Goal: Communication & Community: Answer question/provide support

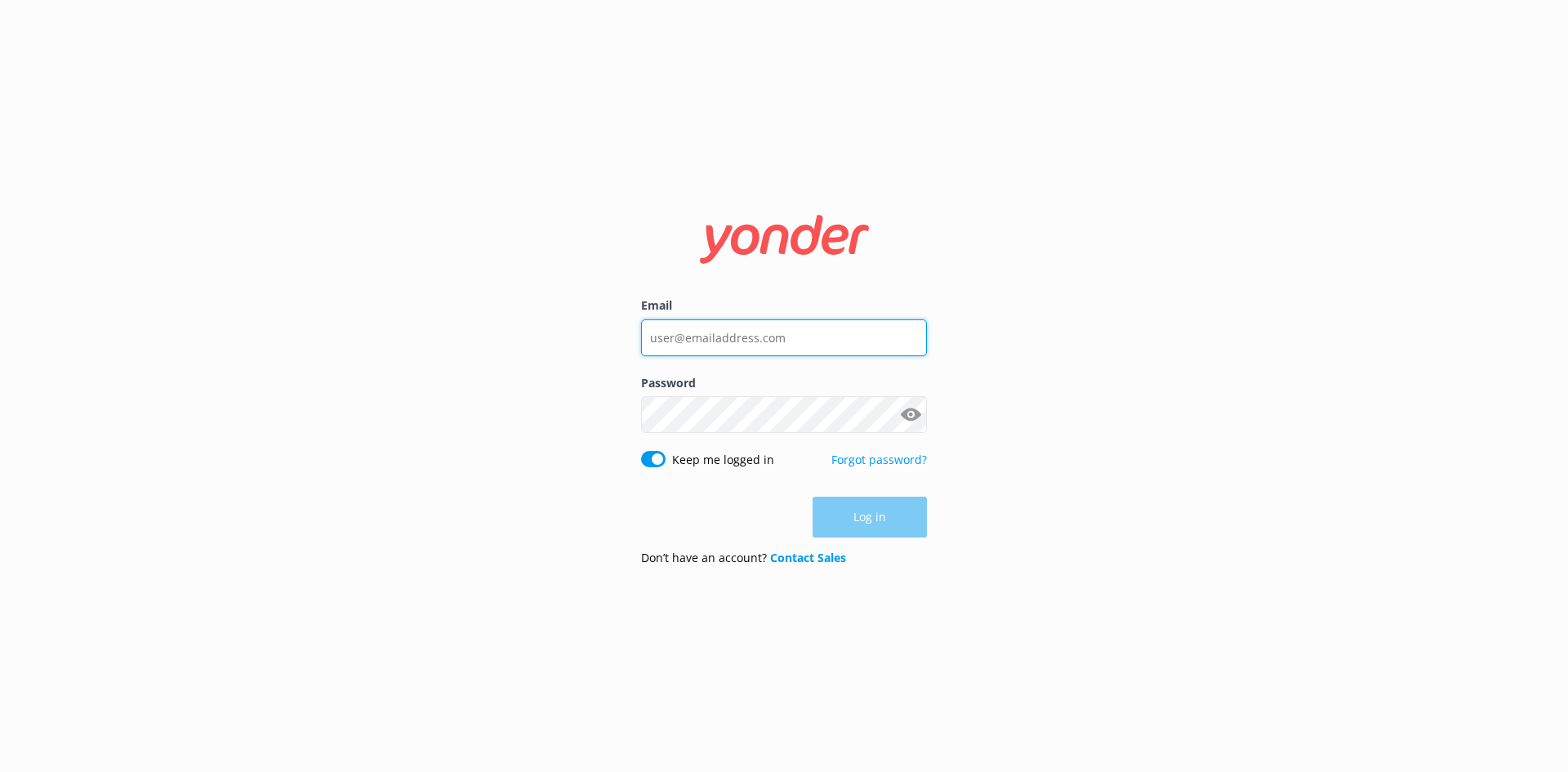
type input "[EMAIL_ADDRESS][DOMAIN_NAME]"
click at [863, 512] on div "Log in" at bounding box center [784, 518] width 286 height 41
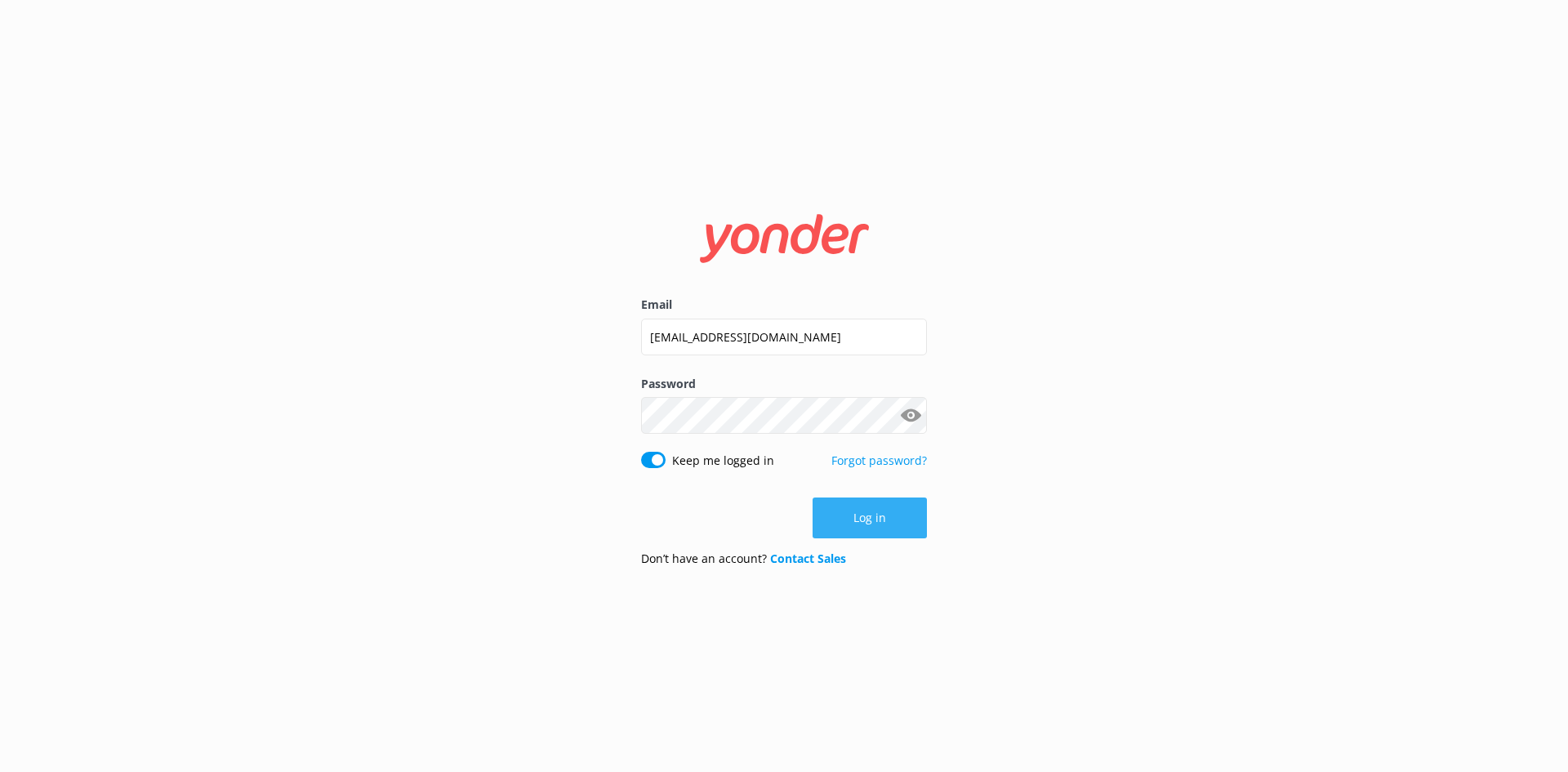
click at [876, 521] on button "Log in" at bounding box center [869, 518] width 114 height 41
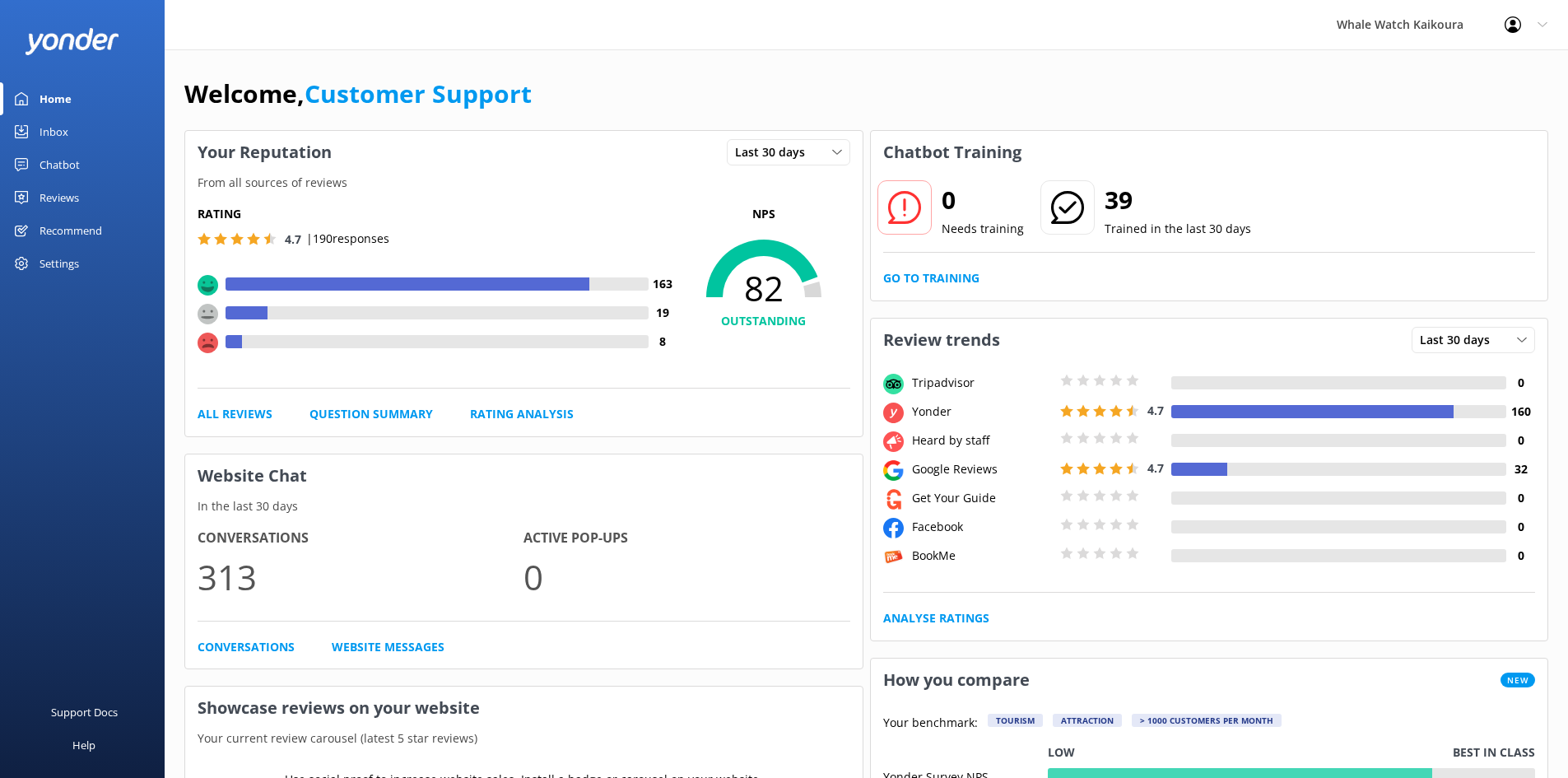
click at [68, 133] on link "Inbox" at bounding box center [82, 132] width 165 height 33
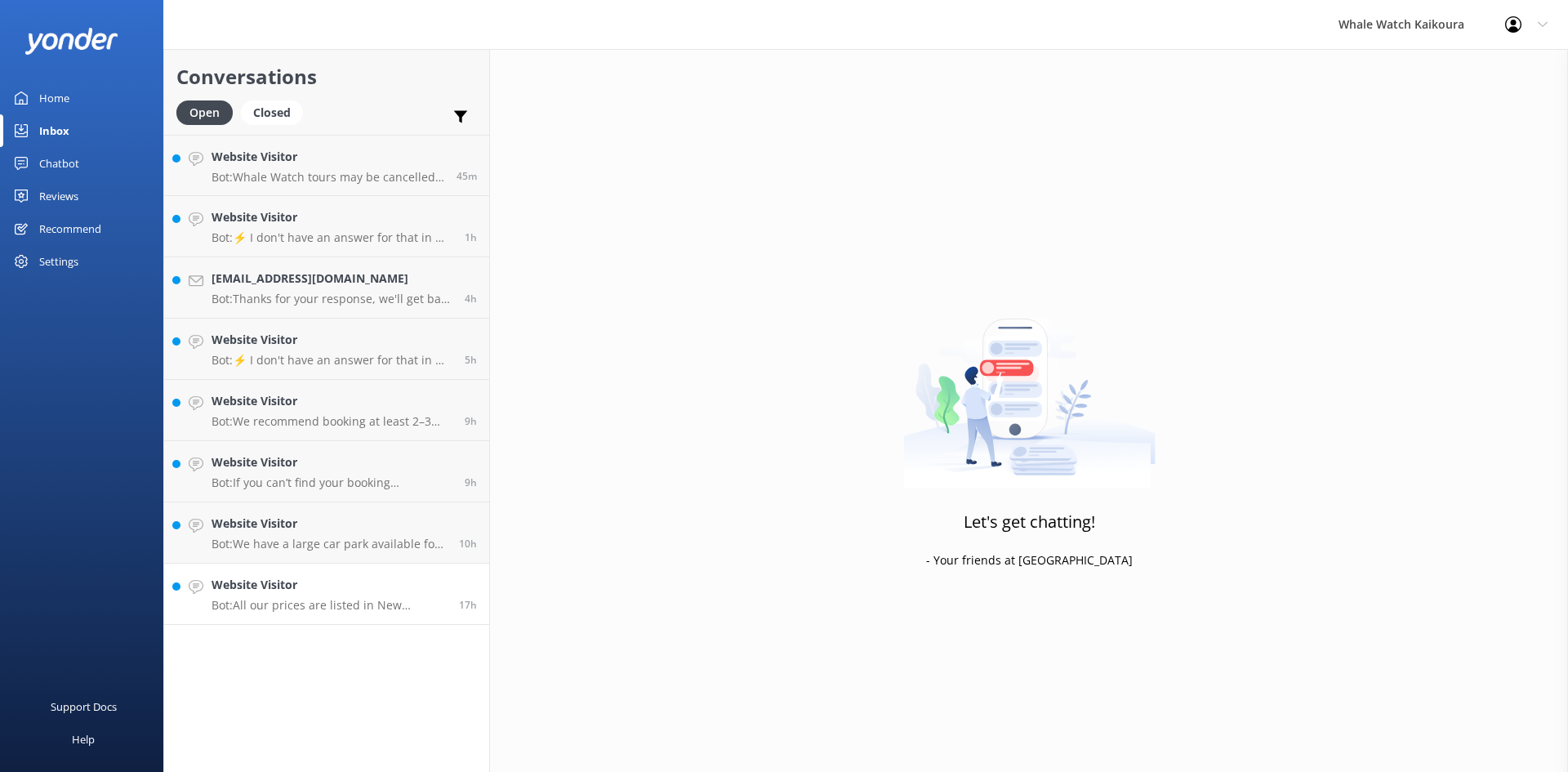
click at [404, 597] on div "Website Visitor Bot: All our prices are listed in New Zealand Dollars (NZD)." at bounding box center [329, 594] width 235 height 36
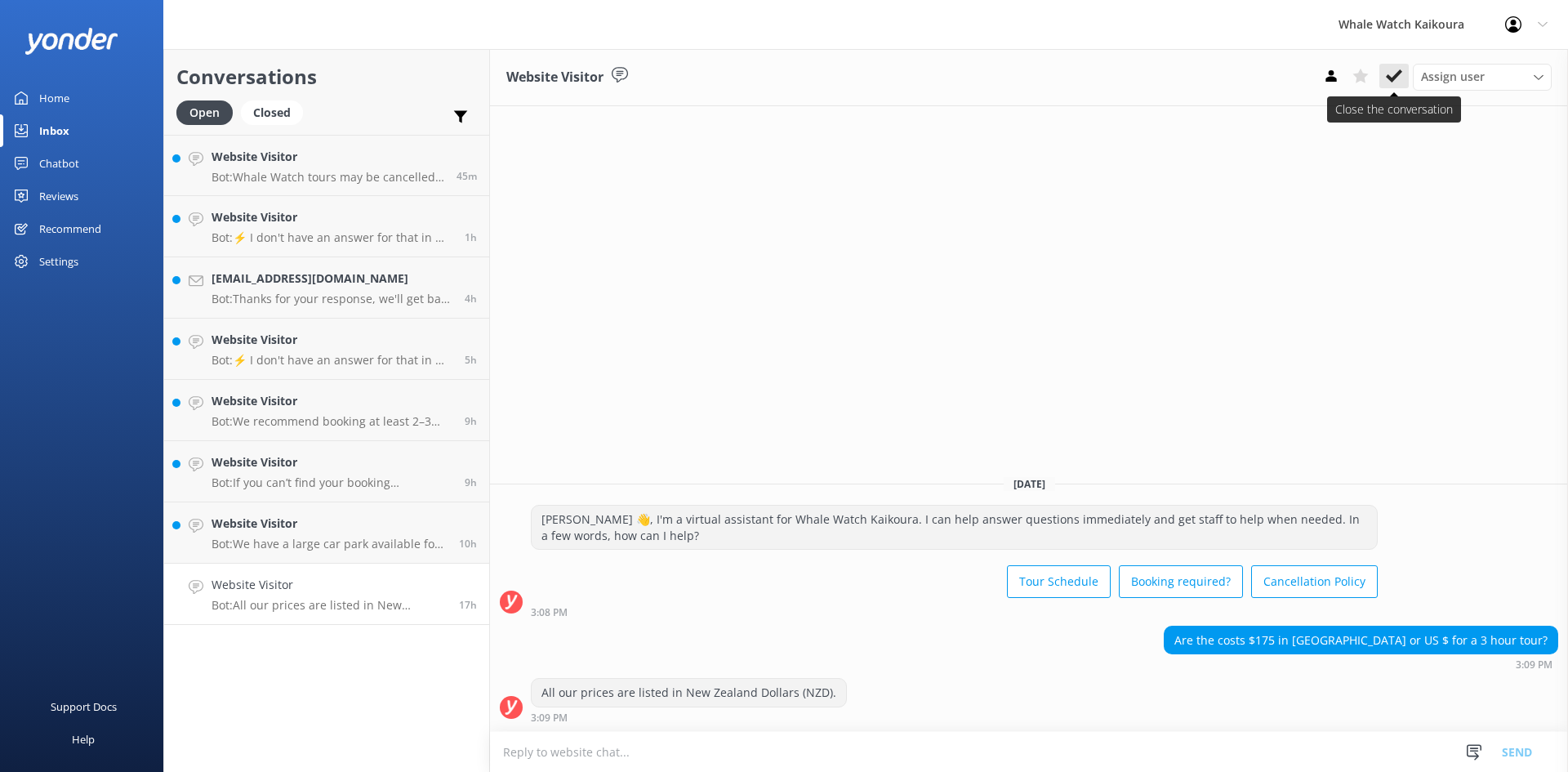
click at [1392, 75] on icon at bounding box center [1394, 76] width 16 height 16
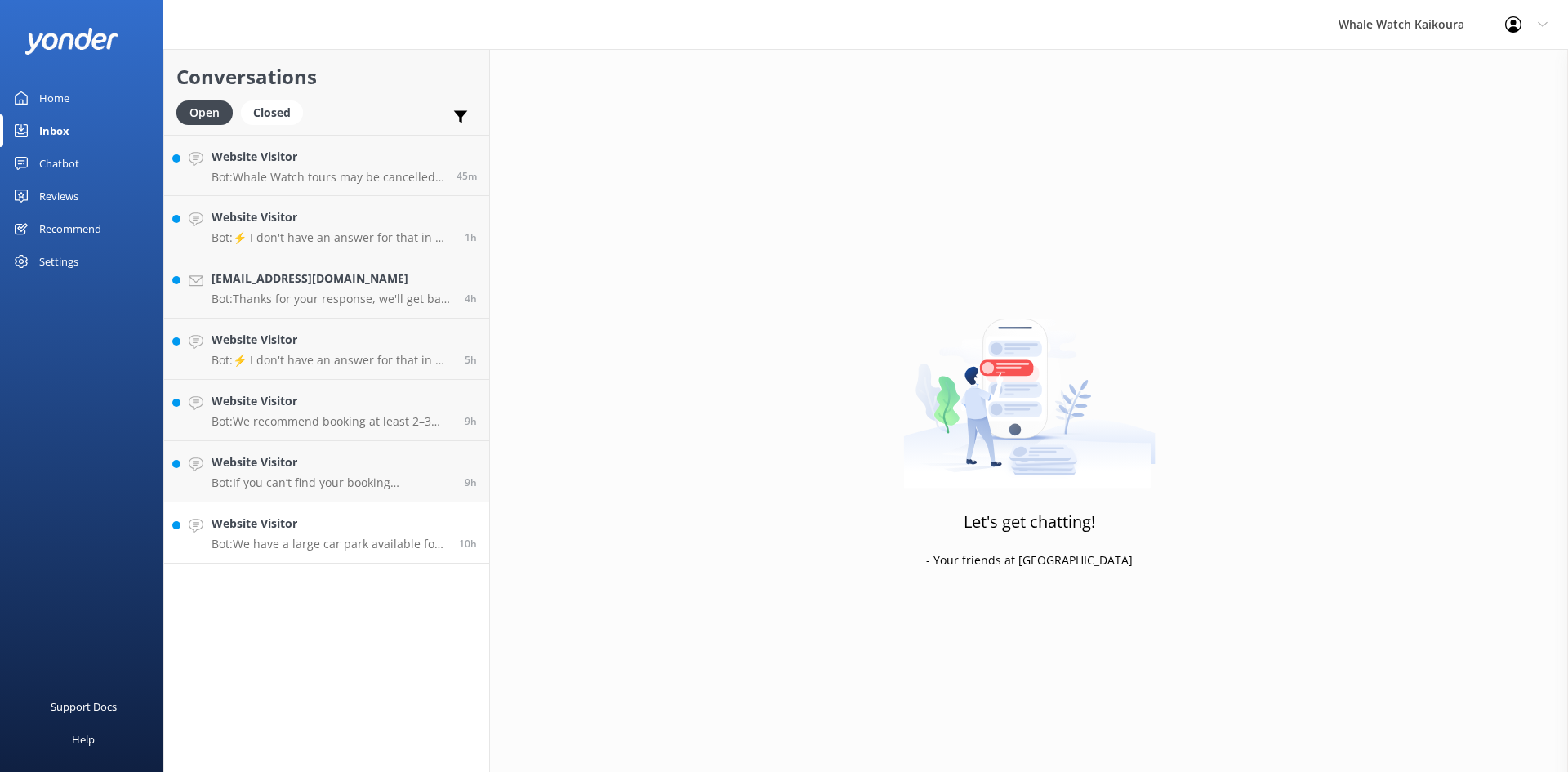
click at [404, 551] on p "Bot: We have a large car park available for customers during daylight hours, wi…" at bounding box center [329, 544] width 235 height 15
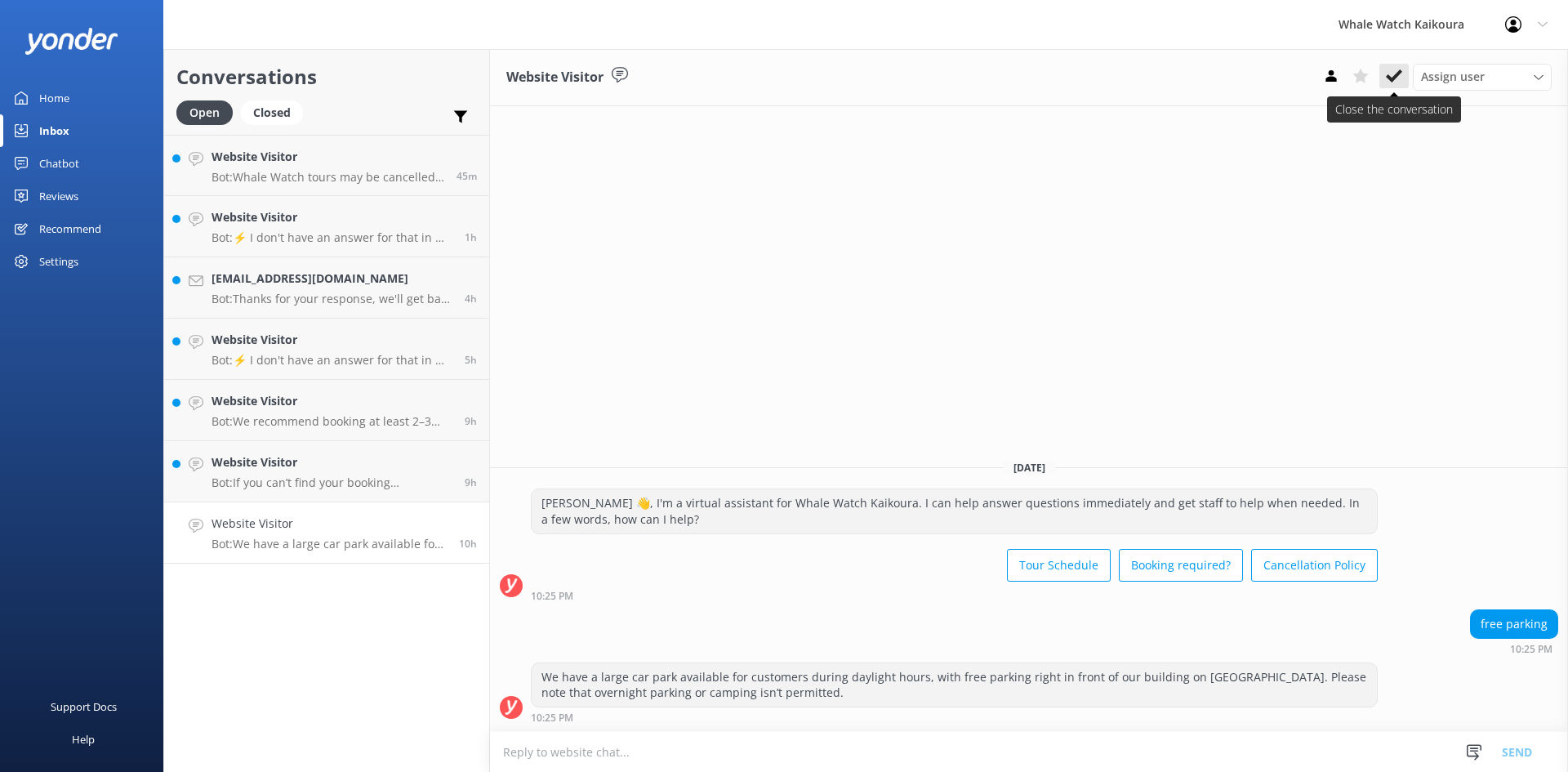
click at [1400, 78] on icon at bounding box center [1394, 76] width 16 height 16
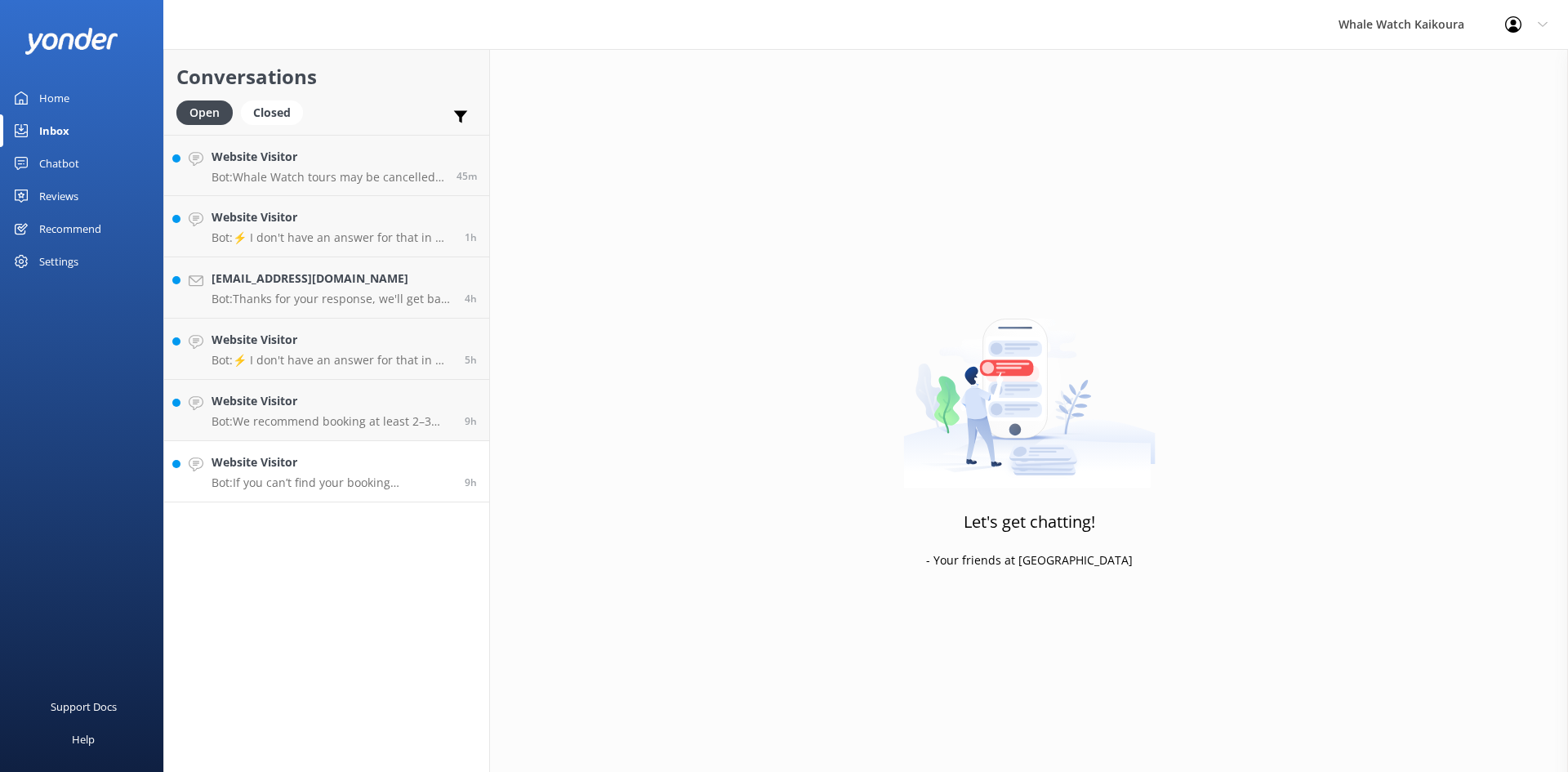
click at [284, 480] on p "Bot: If you can’t find your booking confirmation, please check your promotions …" at bounding box center [332, 482] width 241 height 15
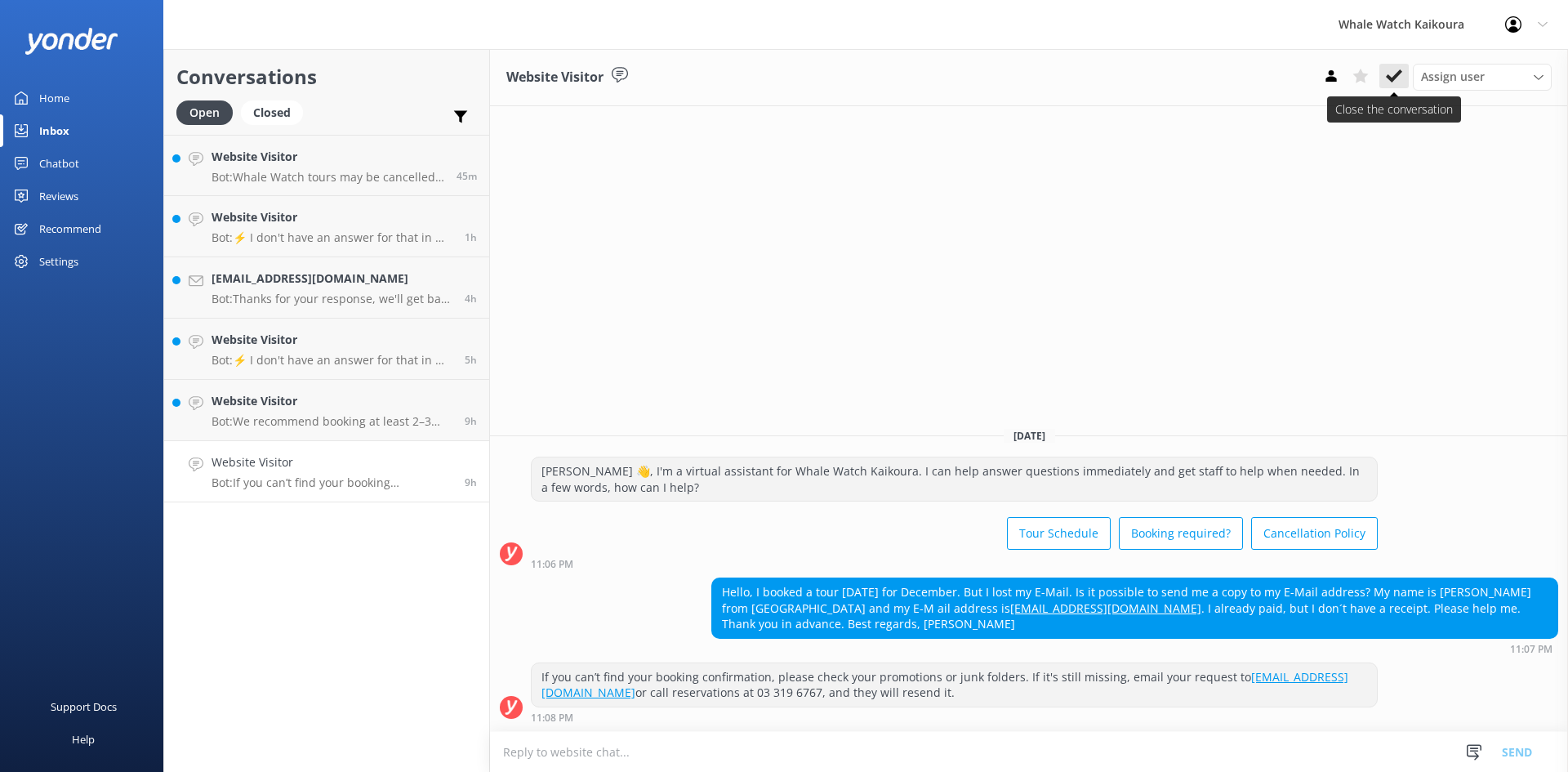
click at [1394, 75] on icon at bounding box center [1394, 76] width 16 height 16
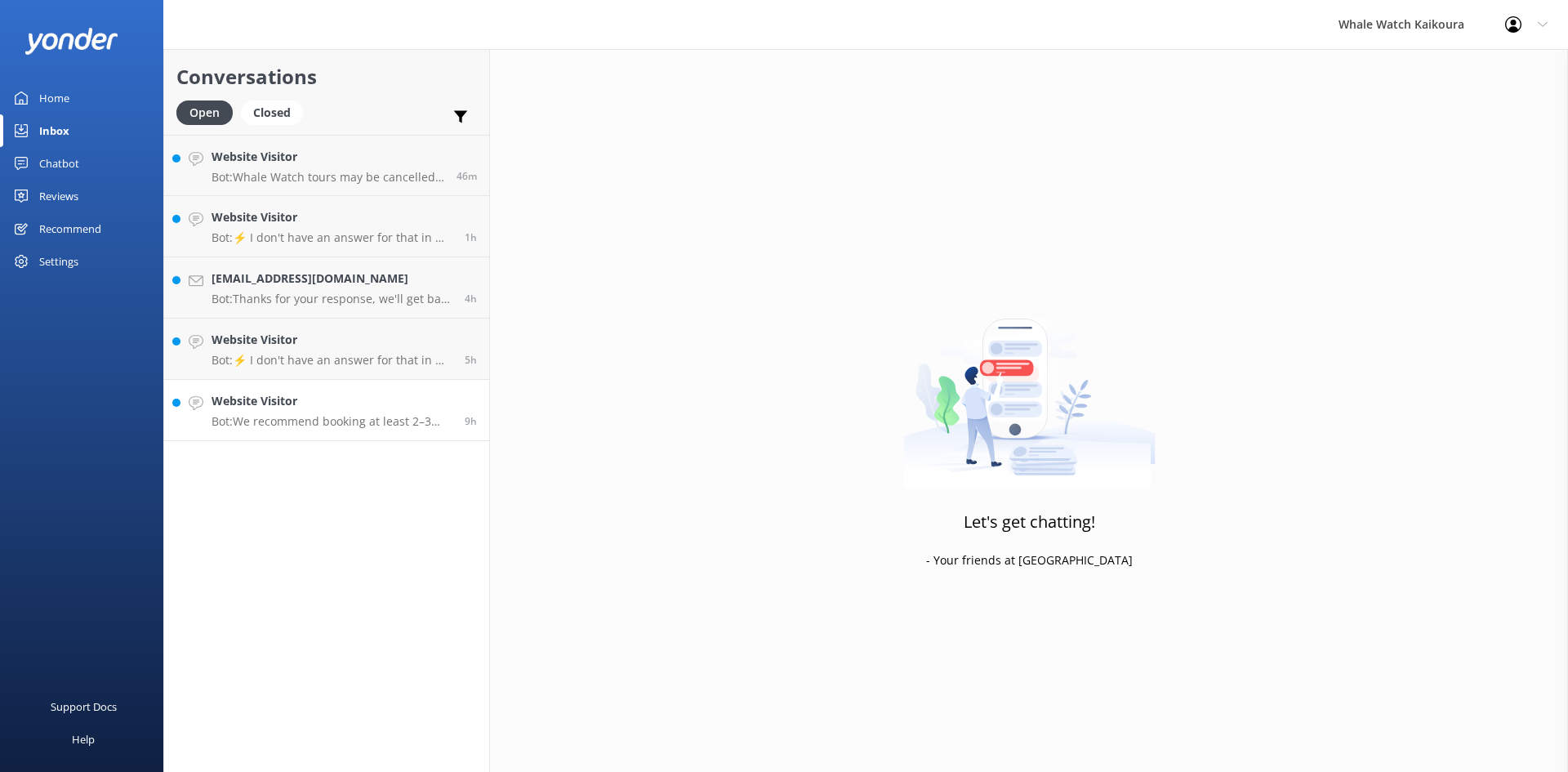
click at [378, 420] on p "Bot: We recommend booking at least 2–3 days in advance to secure your spot, esp…" at bounding box center [332, 421] width 241 height 15
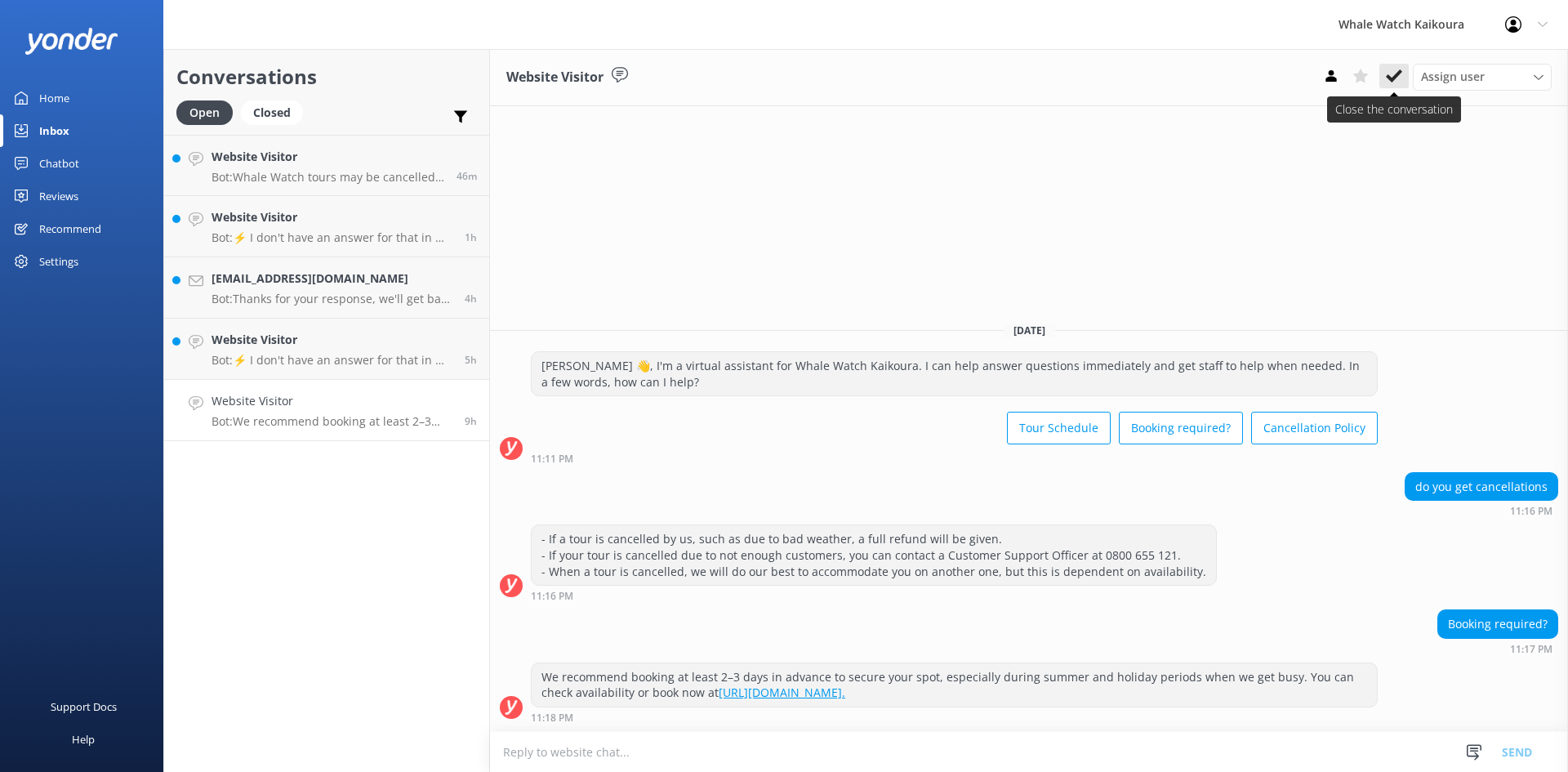
click at [1393, 82] on use at bounding box center [1394, 76] width 16 height 13
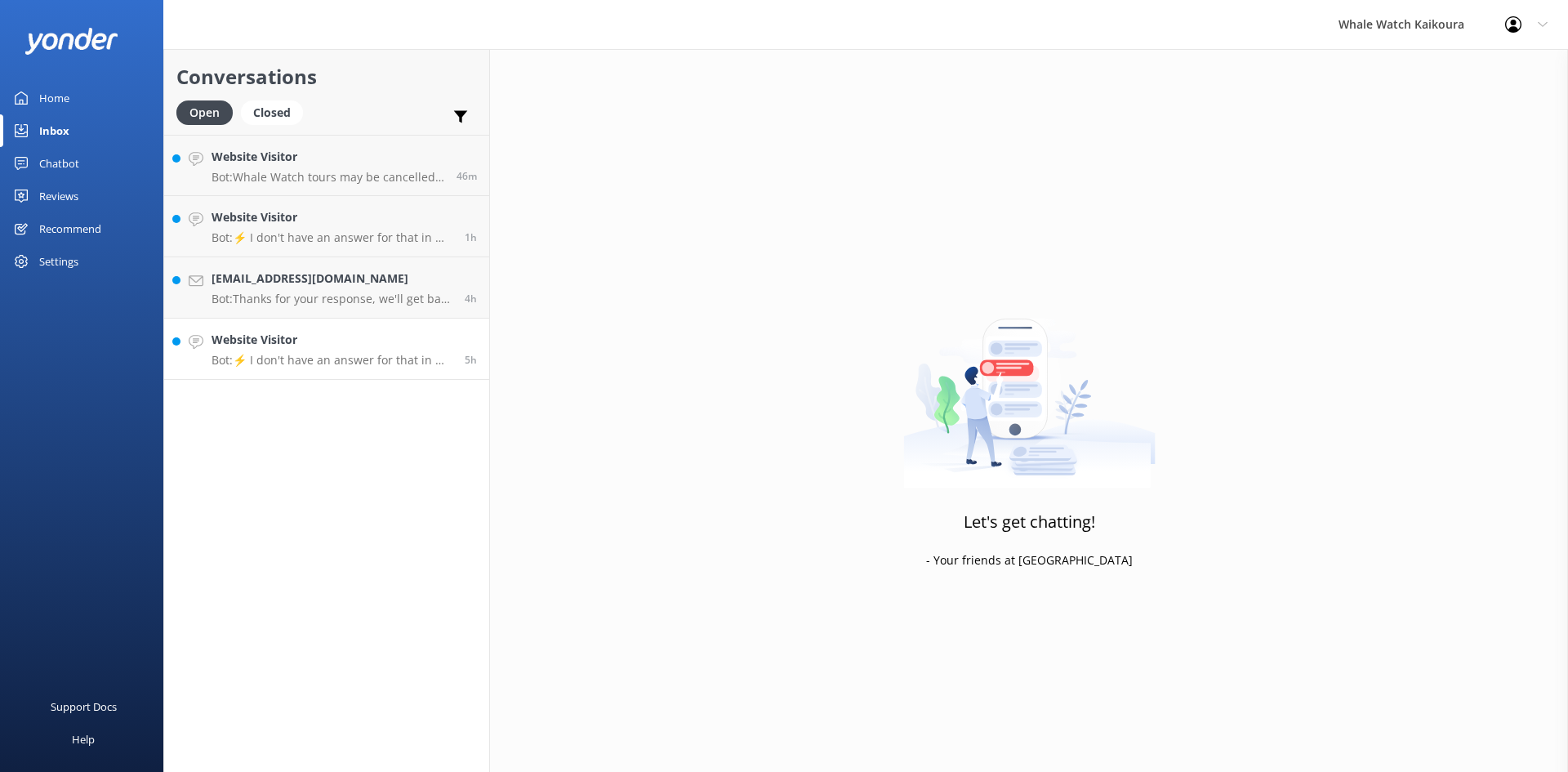
click at [291, 356] on p "Bot: ⚡ I don't have an answer for that in my knowledge base. Please try and rep…" at bounding box center [332, 360] width 241 height 15
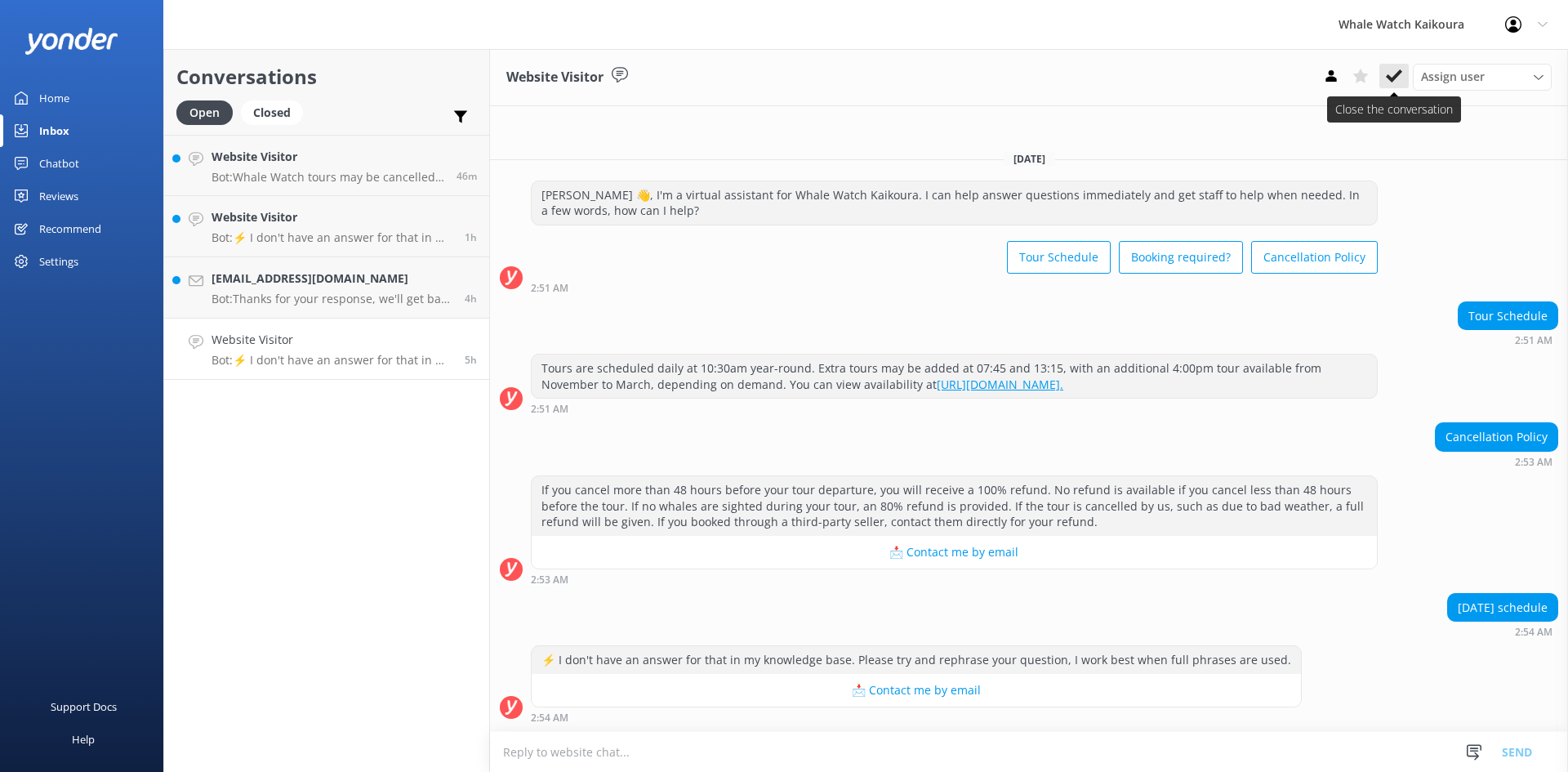
click at [1386, 73] on icon at bounding box center [1394, 76] width 16 height 16
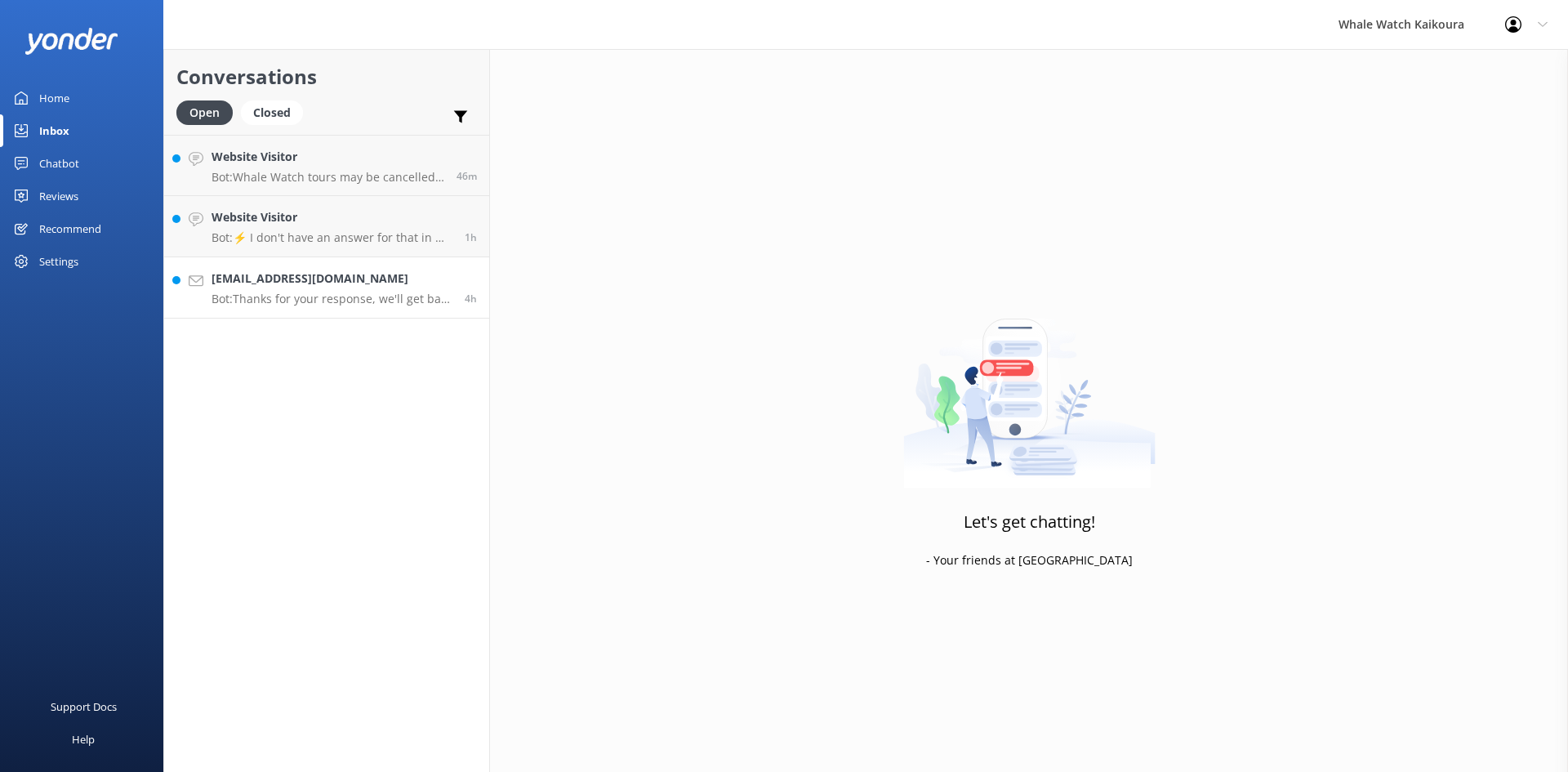
click at [350, 284] on h4 "[EMAIL_ADDRESS][DOMAIN_NAME]" at bounding box center [332, 279] width 241 height 18
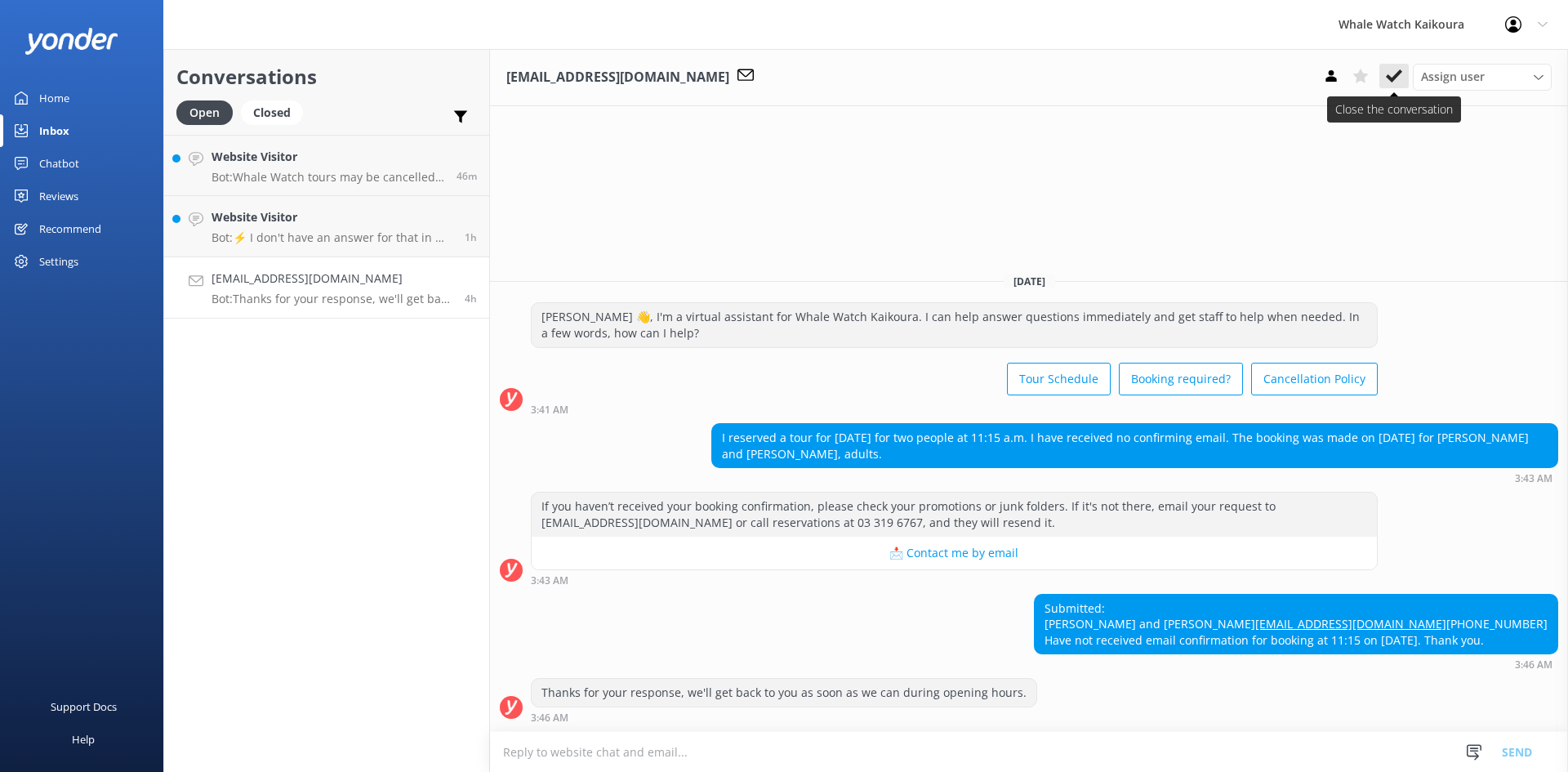
click at [1396, 79] on icon at bounding box center [1394, 76] width 16 height 16
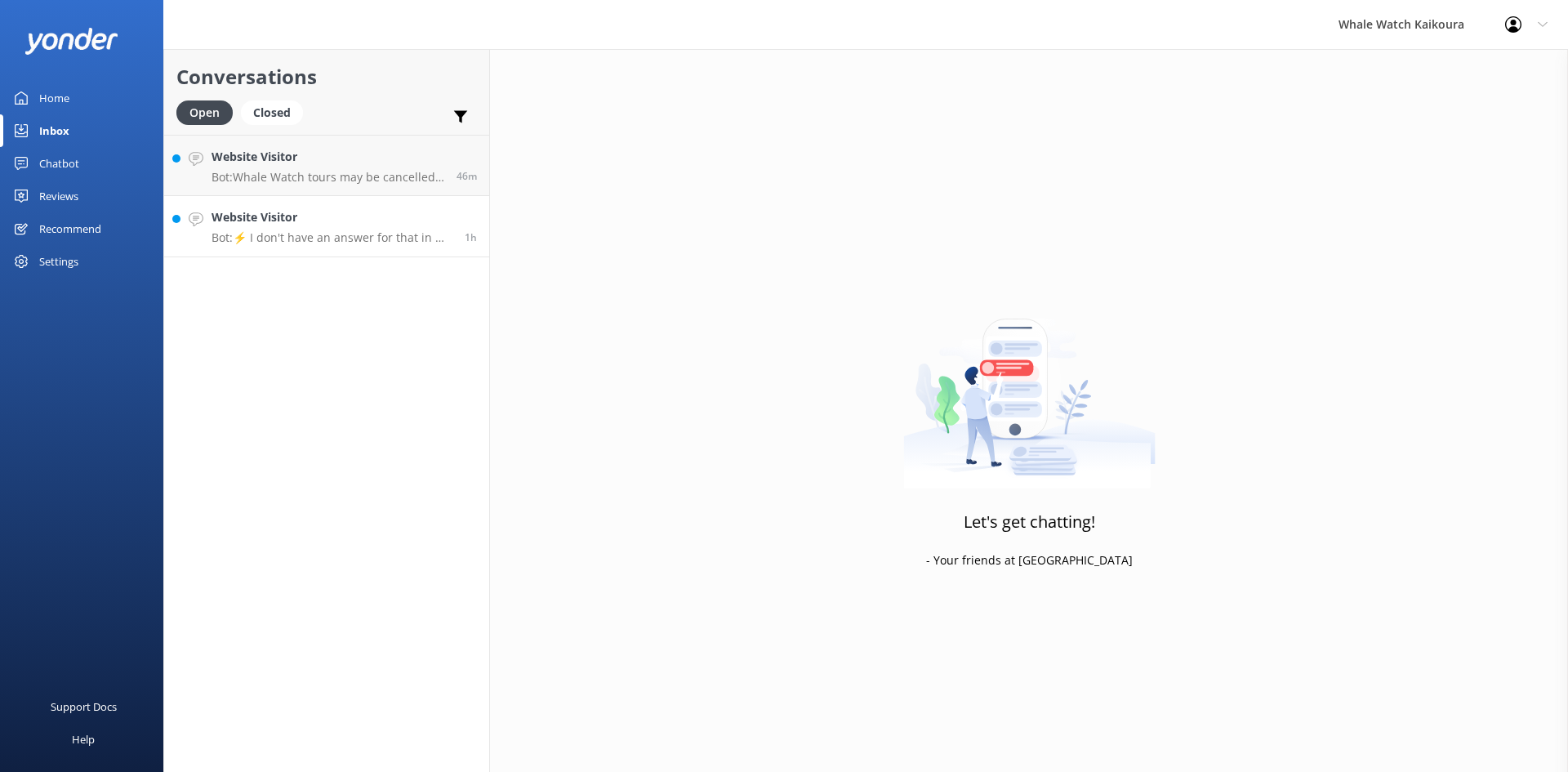
click at [269, 211] on h4 "Website Visitor" at bounding box center [332, 217] width 241 height 18
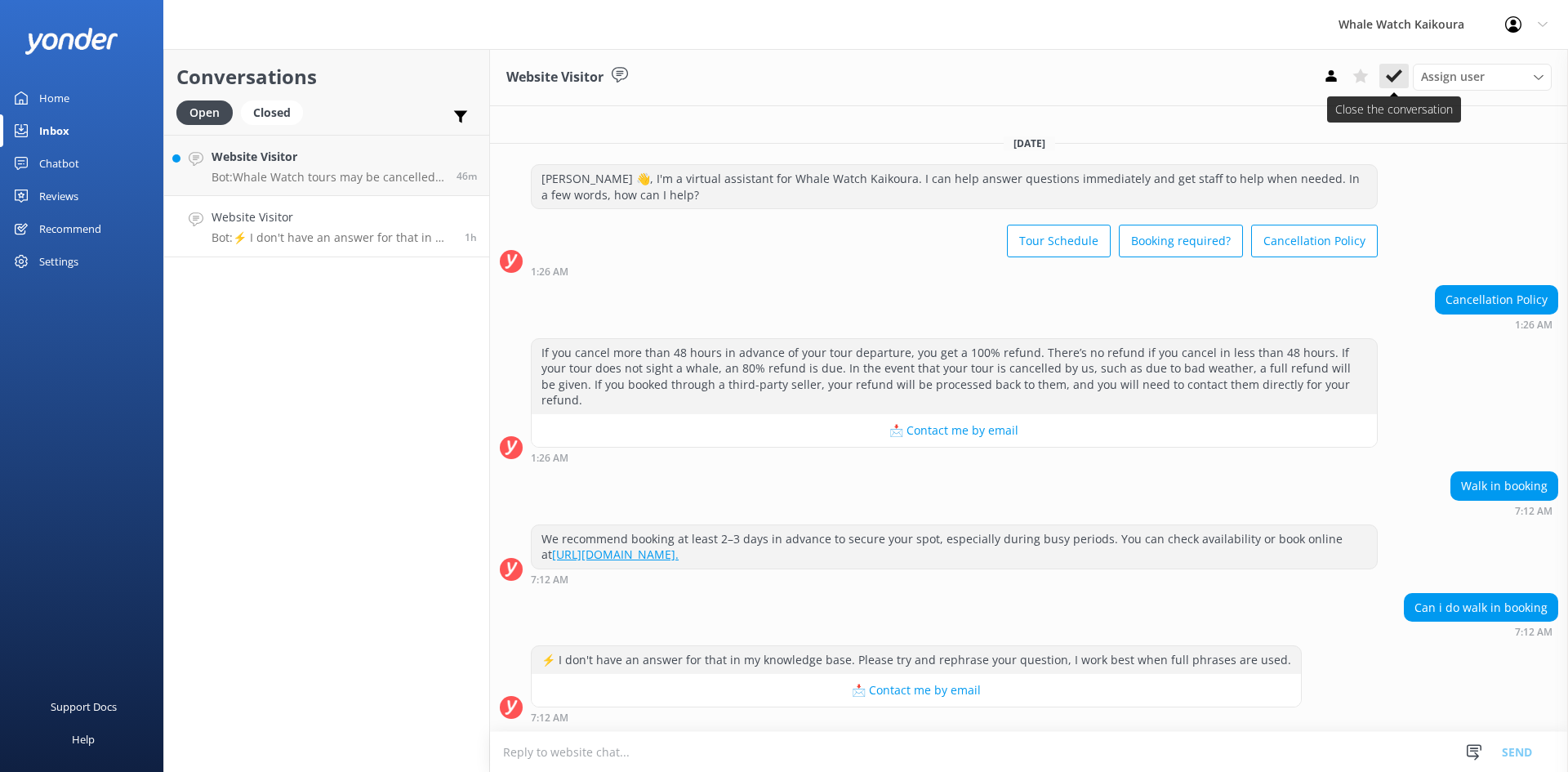
click at [1404, 78] on button at bounding box center [1394, 76] width 29 height 25
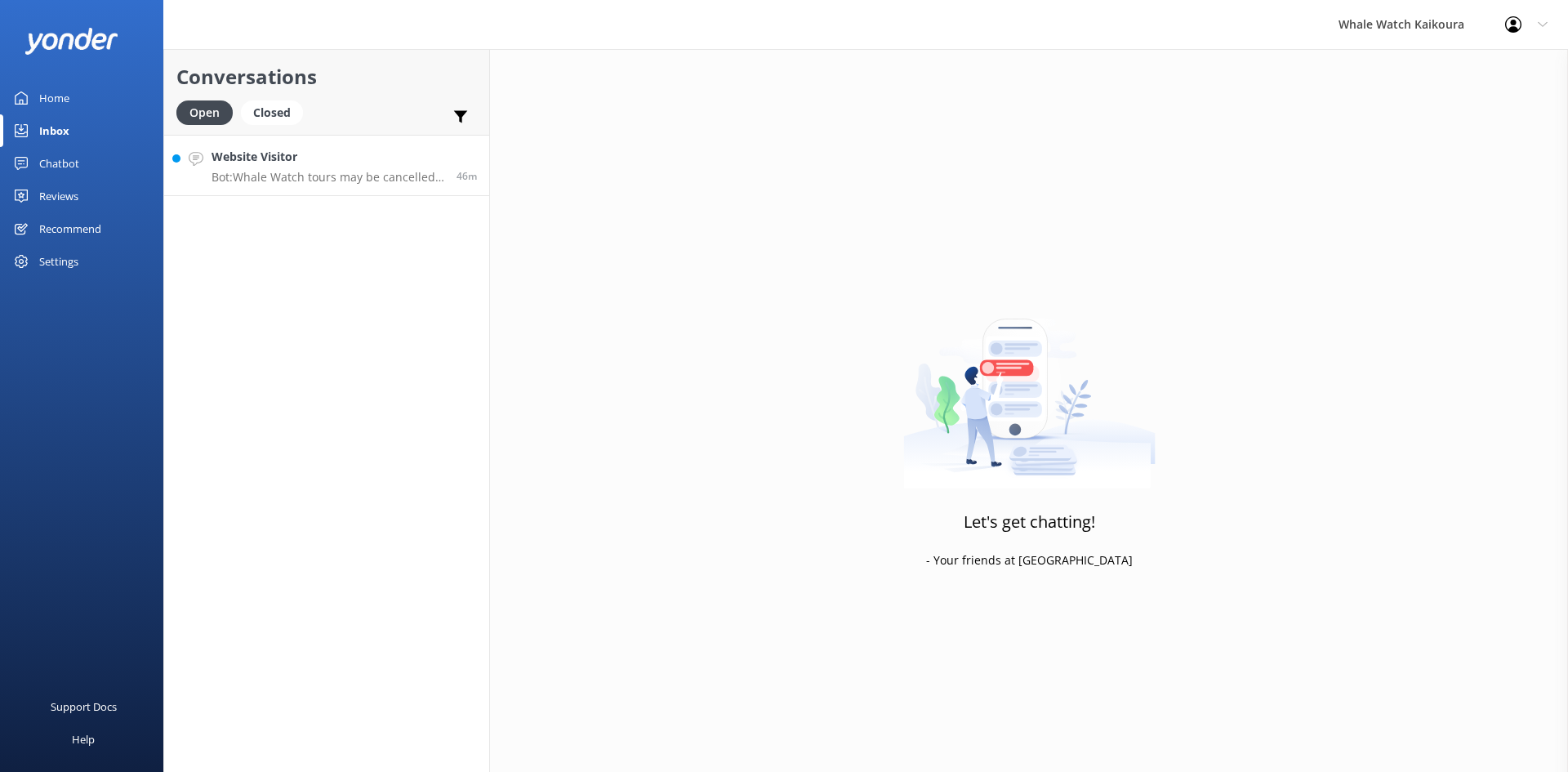
click at [345, 175] on p "Bot: Whale Watch tours may be cancelled if sea and weather conditions are not f…" at bounding box center [327, 177] width 233 height 15
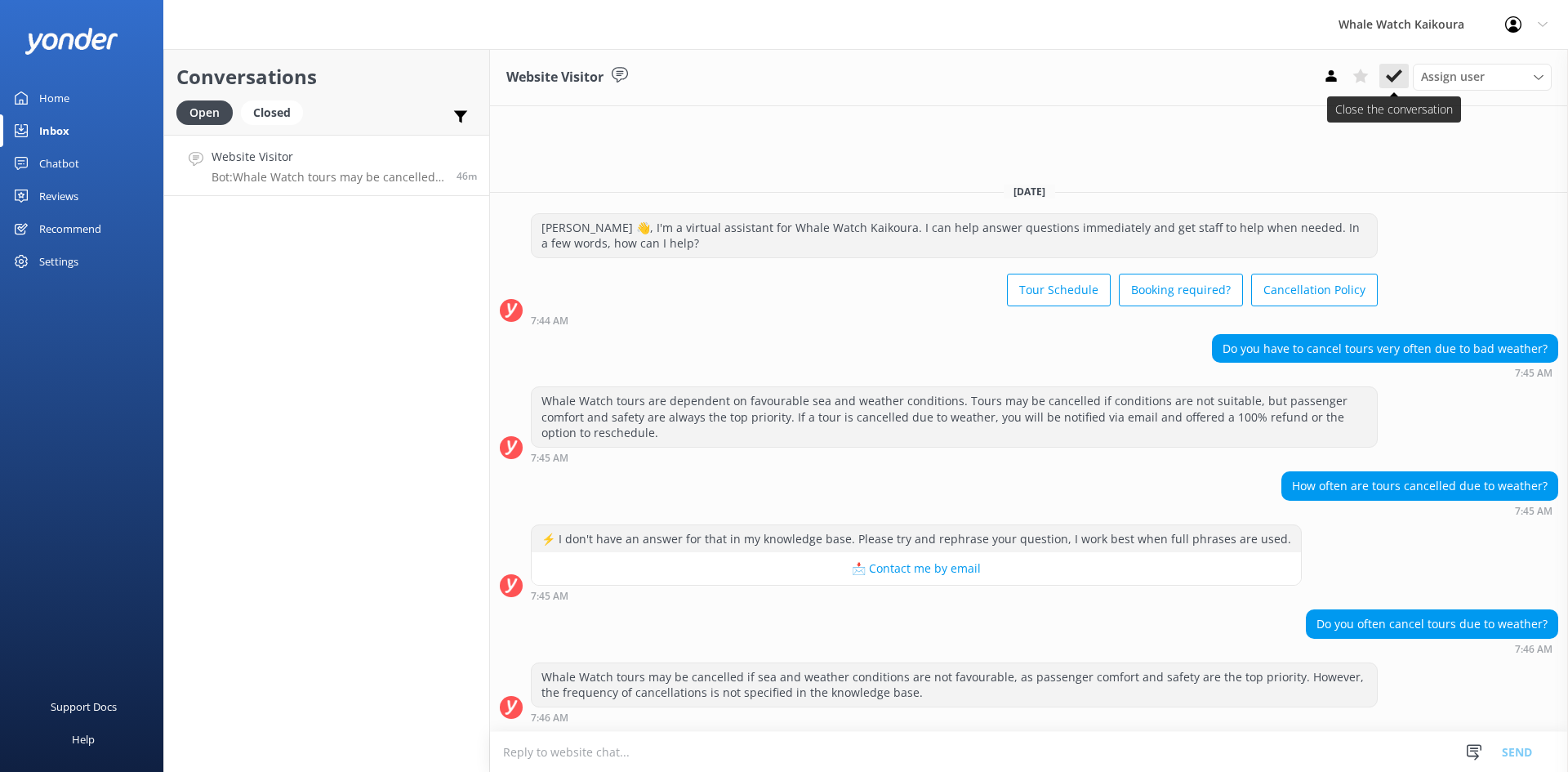
click at [1394, 76] on icon at bounding box center [1394, 76] width 16 height 16
